Goal: Information Seeking & Learning: Learn about a topic

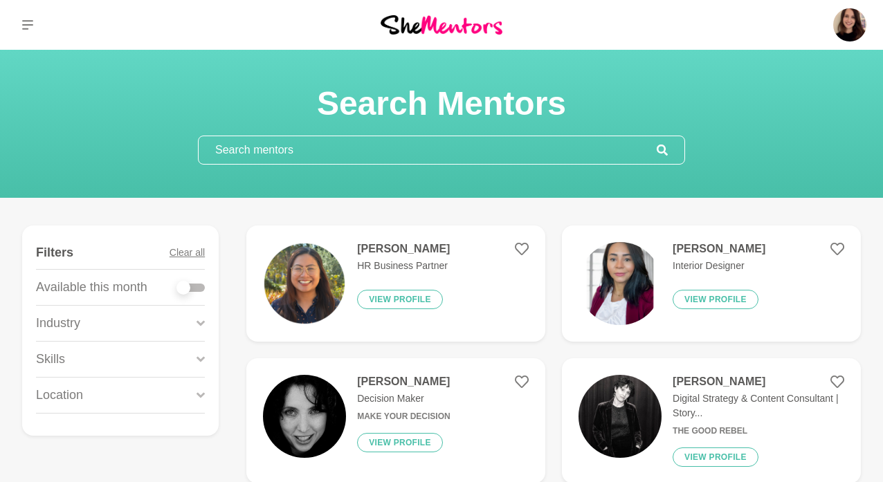
click at [237, 154] on input "text" at bounding box center [428, 150] width 458 height 28
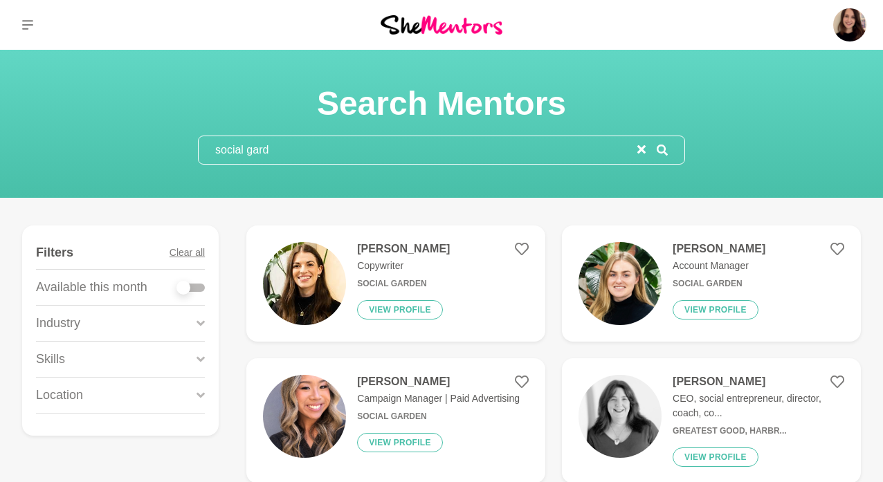
type input "social gard"
click at [188, 290] on div at bounding box center [183, 288] width 14 height 14
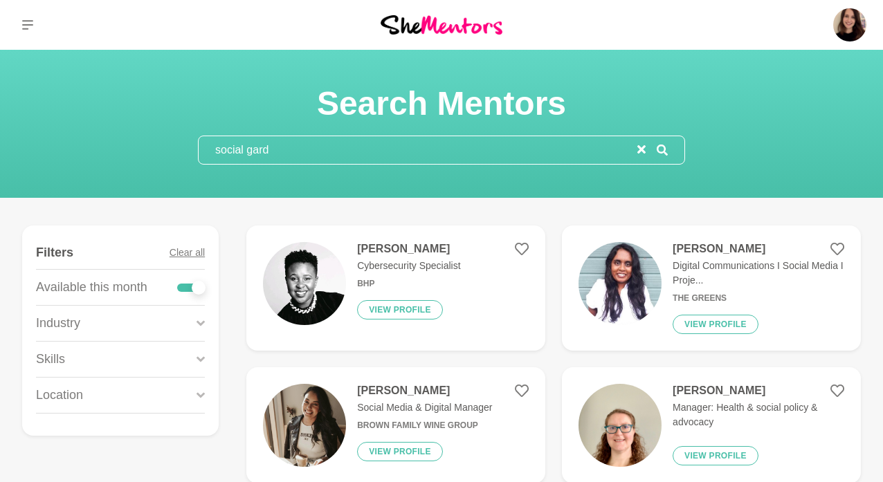
click at [188, 290] on div at bounding box center [191, 288] width 28 height 8
checkbox input "false"
